Goal: Task Accomplishment & Management: Manage account settings

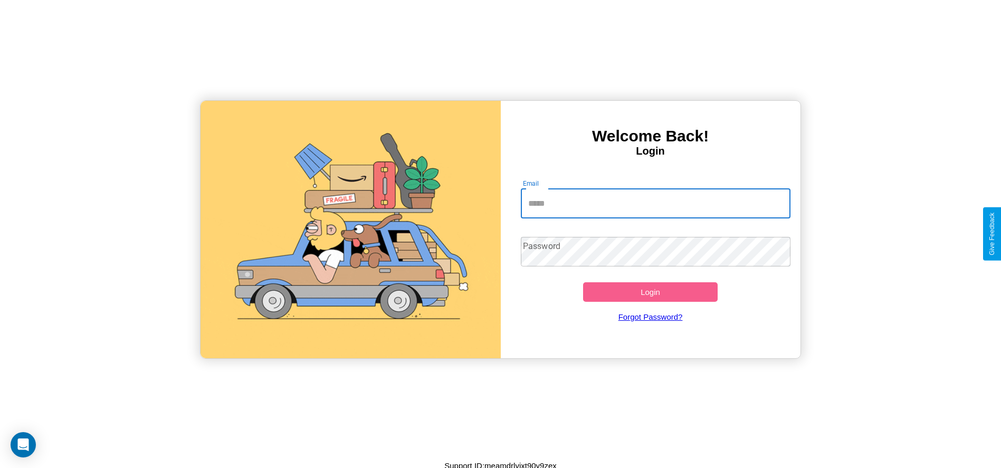
click at [655, 203] on input "Email" at bounding box center [656, 204] width 270 height 30
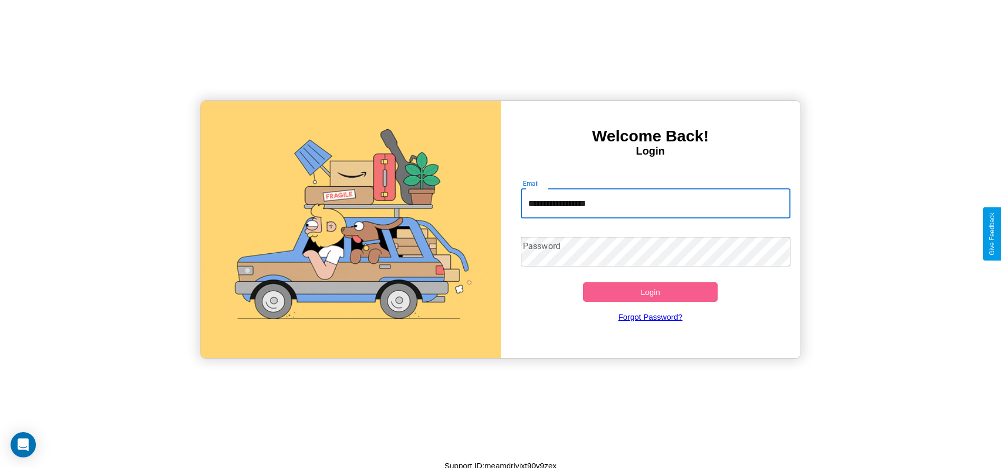
type input "**********"
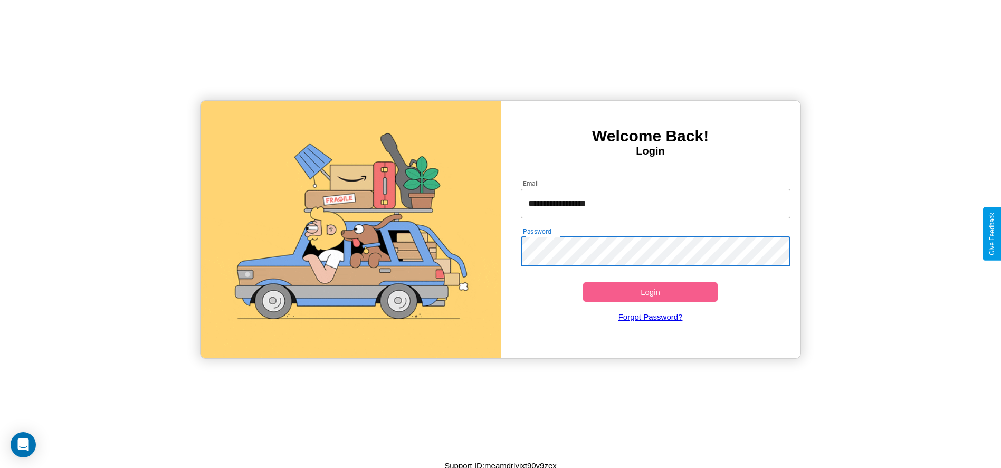
click at [650, 292] on button "Login" at bounding box center [650, 292] width 135 height 20
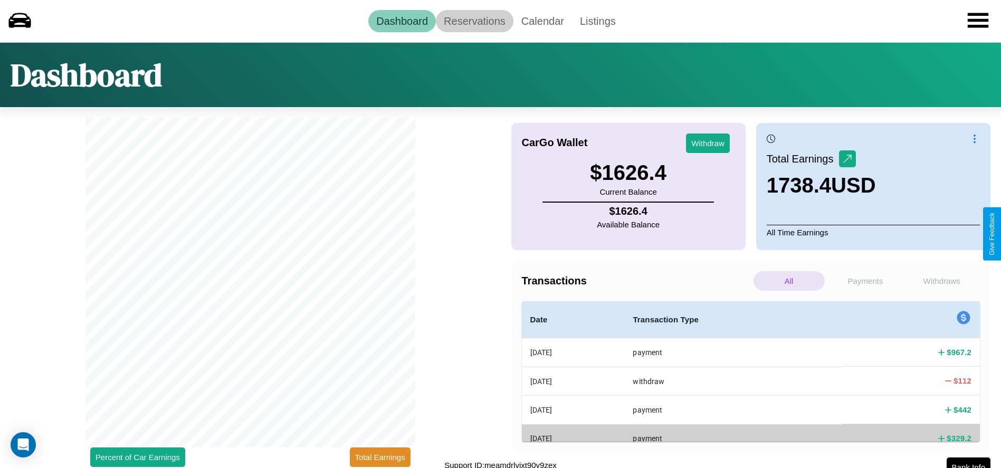
click at [474, 21] on link "Reservations" at bounding box center [475, 21] width 78 height 22
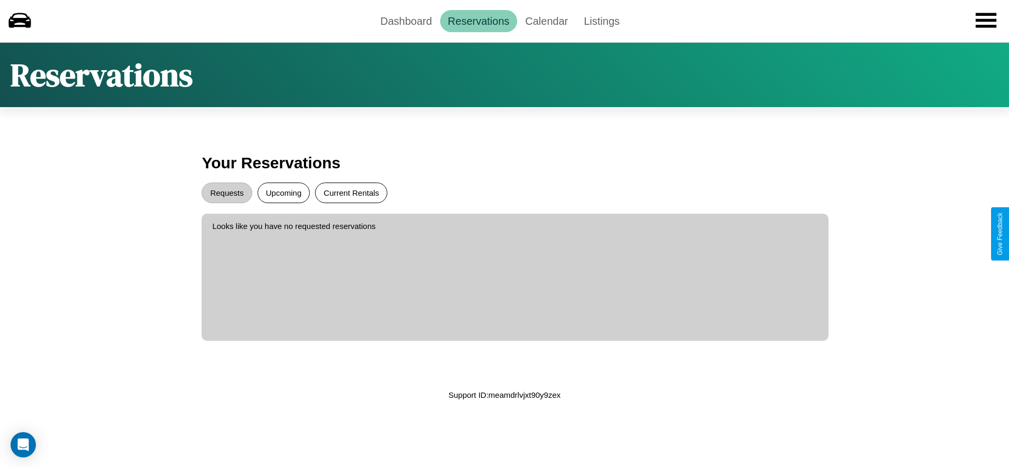
click at [351, 193] on button "Current Rentals" at bounding box center [351, 193] width 72 height 21
click at [227, 193] on button "Requests" at bounding box center [227, 193] width 50 height 21
click at [406, 21] on link "Dashboard" at bounding box center [407, 21] width 68 height 22
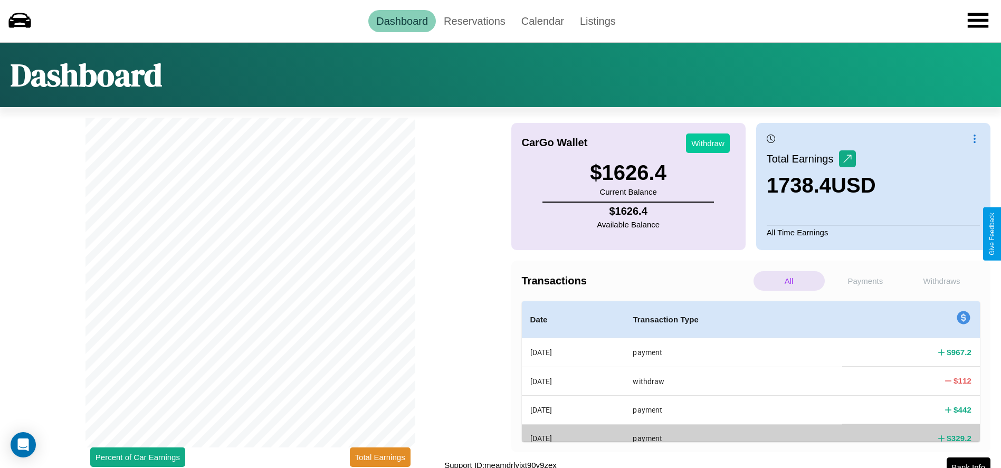
click at [708, 143] on button "Withdraw" at bounding box center [708, 144] width 44 height 20
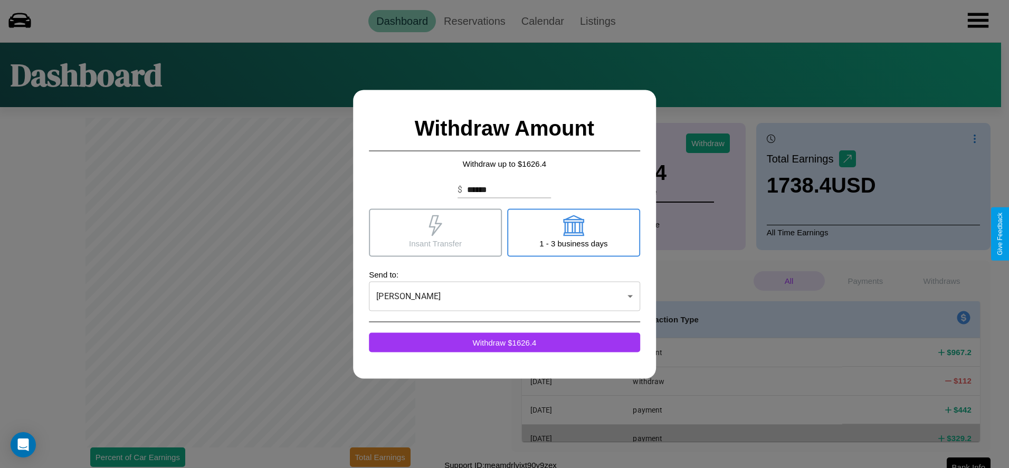
click at [573, 232] on icon at bounding box center [573, 225] width 21 height 21
click div at bounding box center [504, 234] width 1009 height 468
